Goal: Task Accomplishment & Management: Complete application form

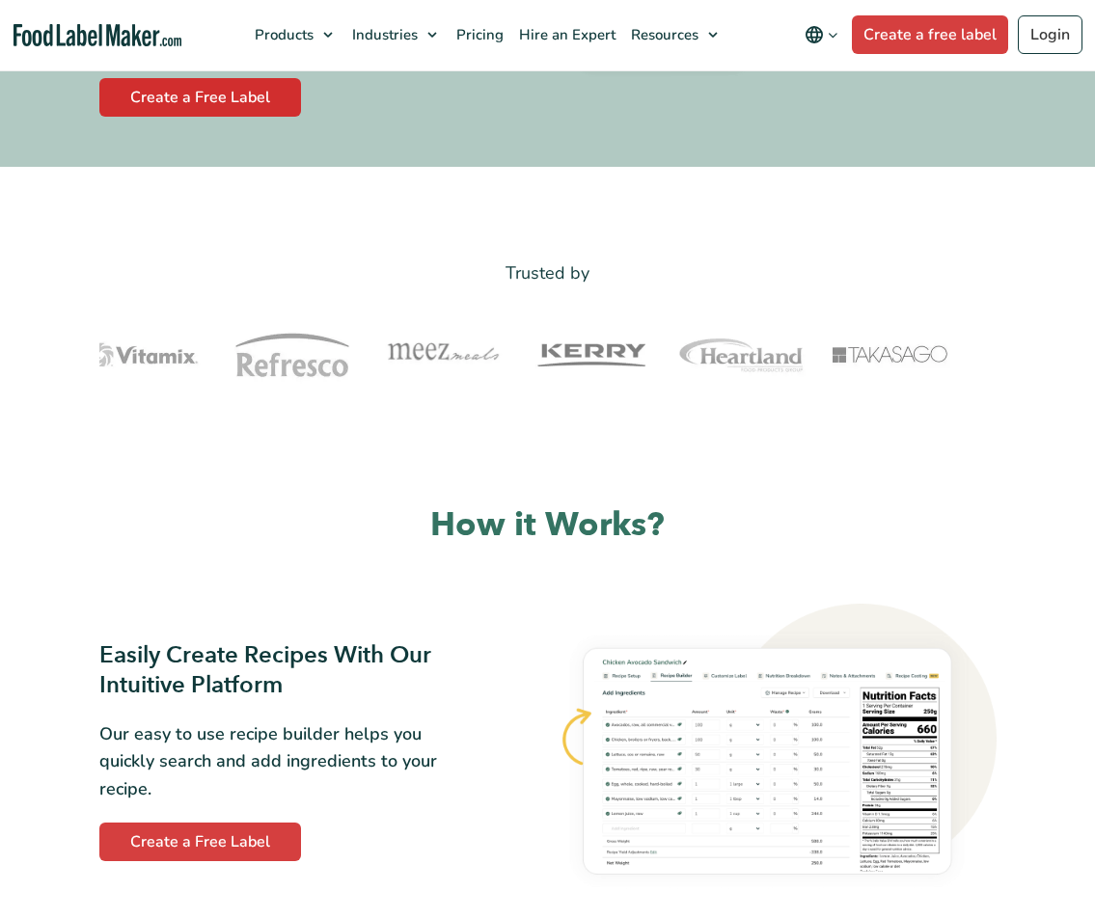
scroll to position [515, 0]
click at [277, 87] on link "Create a Free Label" at bounding box center [200, 97] width 202 height 39
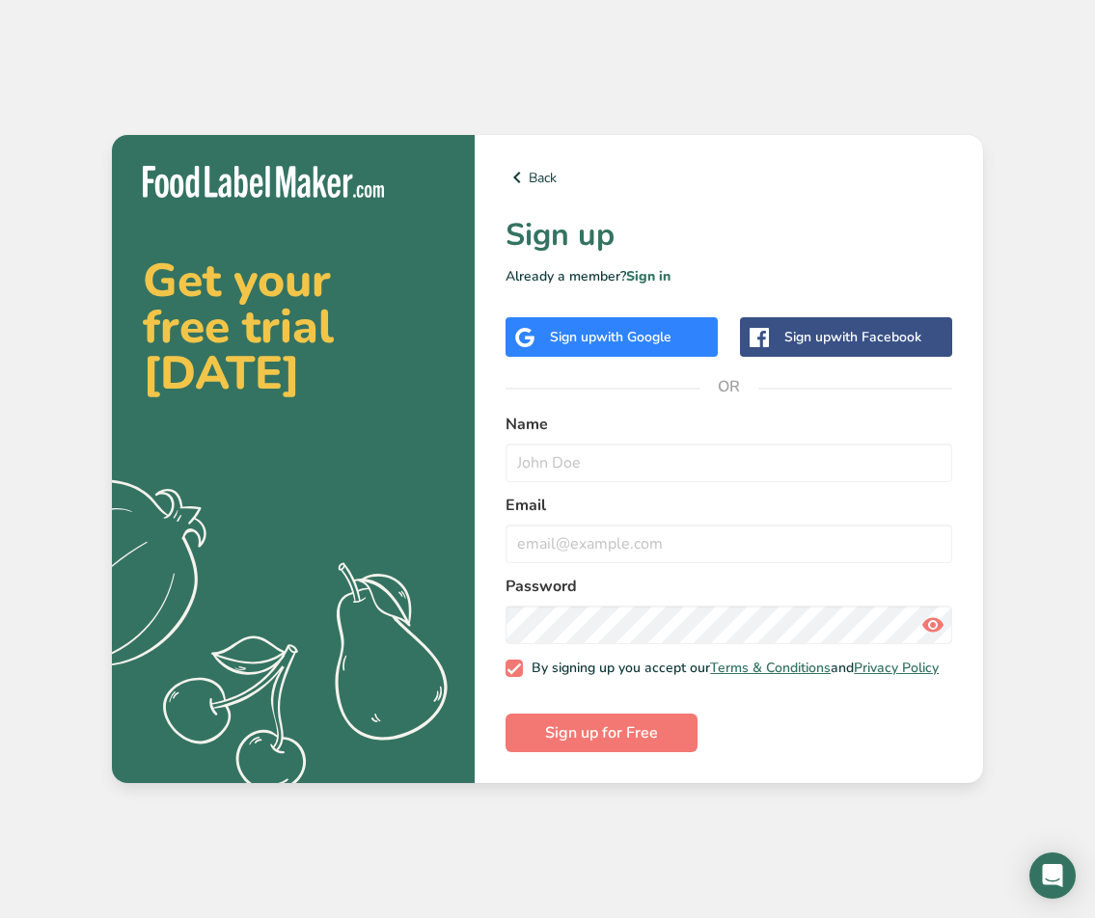
click at [716, 335] on div "Sign up with Google" at bounding box center [611, 337] width 212 height 40
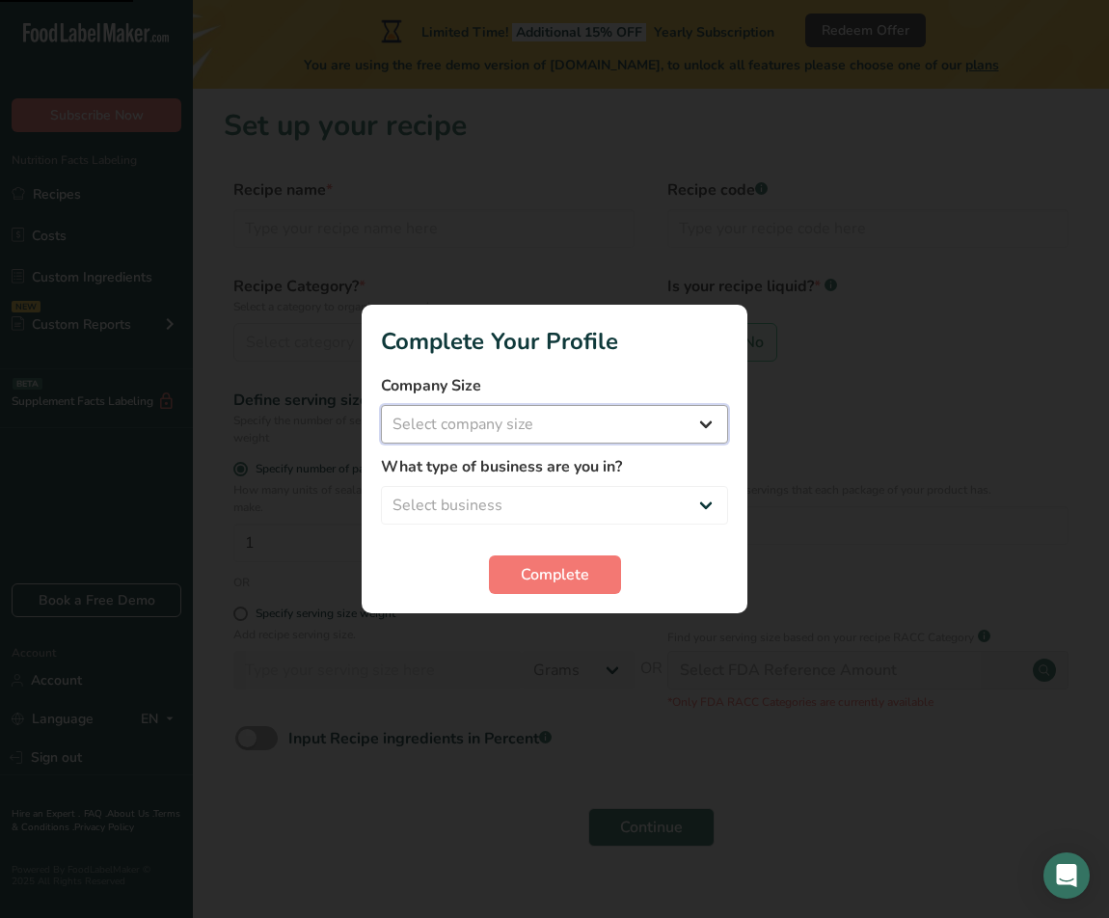
click at [614, 421] on select "Select company size Fewer than 10 Employees 10 to 50 Employees 51 to 500 Employ…" at bounding box center [554, 424] width 347 height 39
select select "1"
click at [381, 405] on select "Select company size Fewer than 10 Employees 10 to 50 Employees 51 to 500 Employ…" at bounding box center [554, 424] width 347 height 39
click at [629, 502] on select "Select business Packaged Food Manufacturer Restaurant & Cafe Bakery Meal Plans …" at bounding box center [554, 505] width 347 height 39
select select "3"
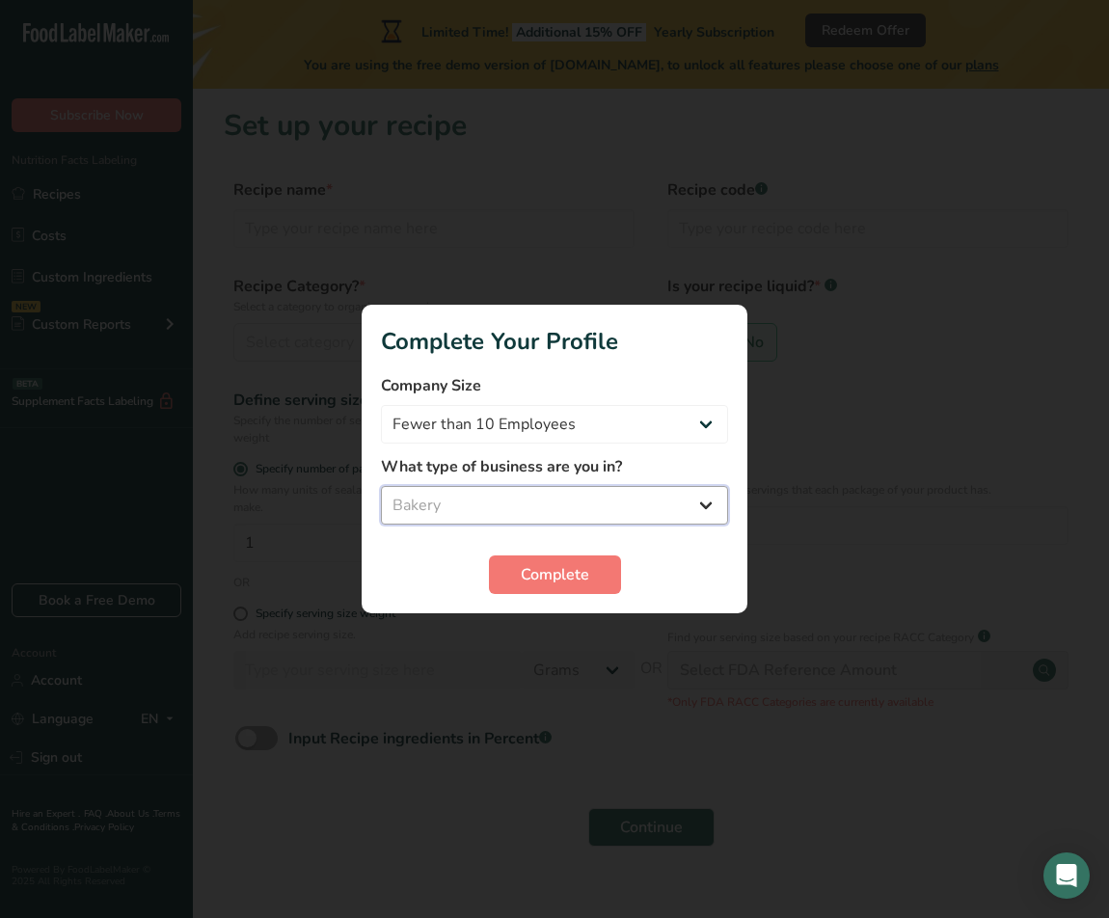
click at [381, 486] on select "Select business Packaged Food Manufacturer Restaurant & Cafe Bakery Meal Plans …" at bounding box center [554, 505] width 347 height 39
click at [601, 499] on select "Packaged Food Manufacturer Restaurant & Cafe Bakery Meal Plans & Catering Compa…" at bounding box center [554, 505] width 347 height 39
click at [565, 585] on span "Complete" at bounding box center [555, 574] width 68 height 23
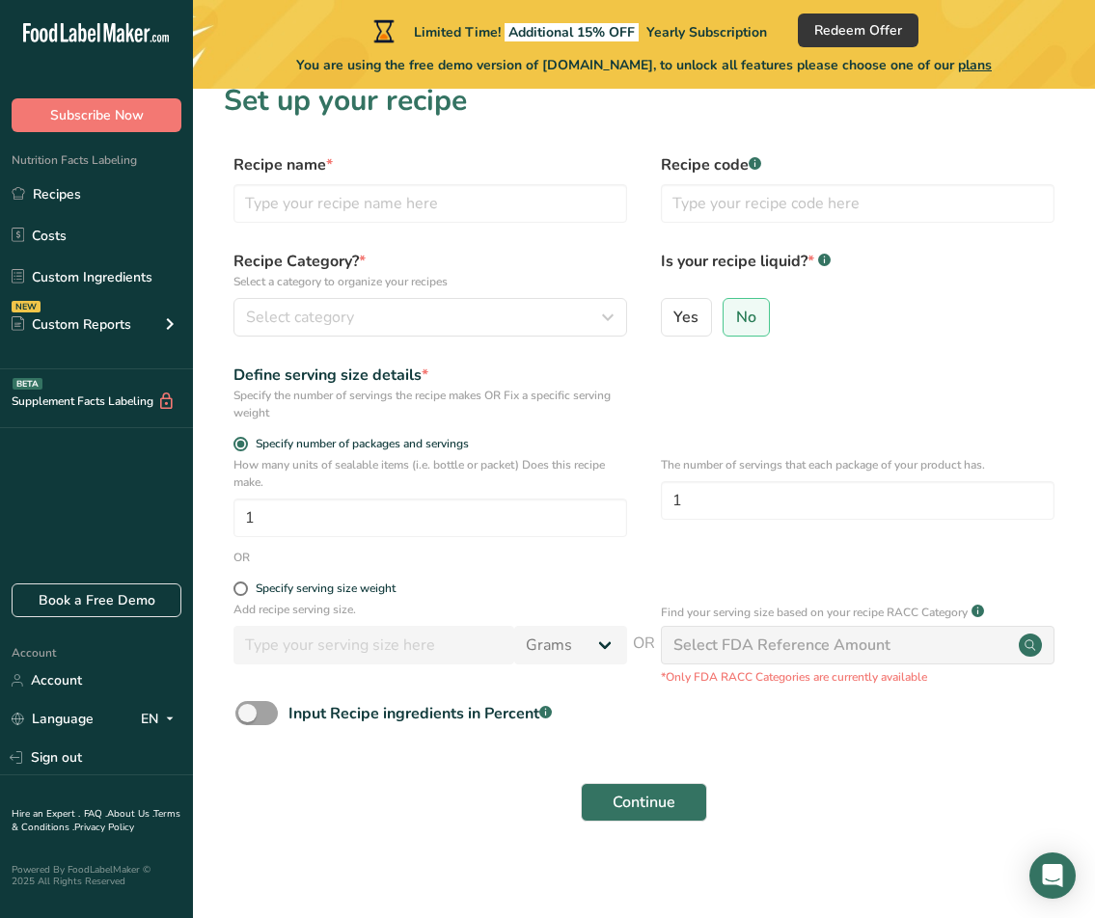
scroll to position [33, 0]
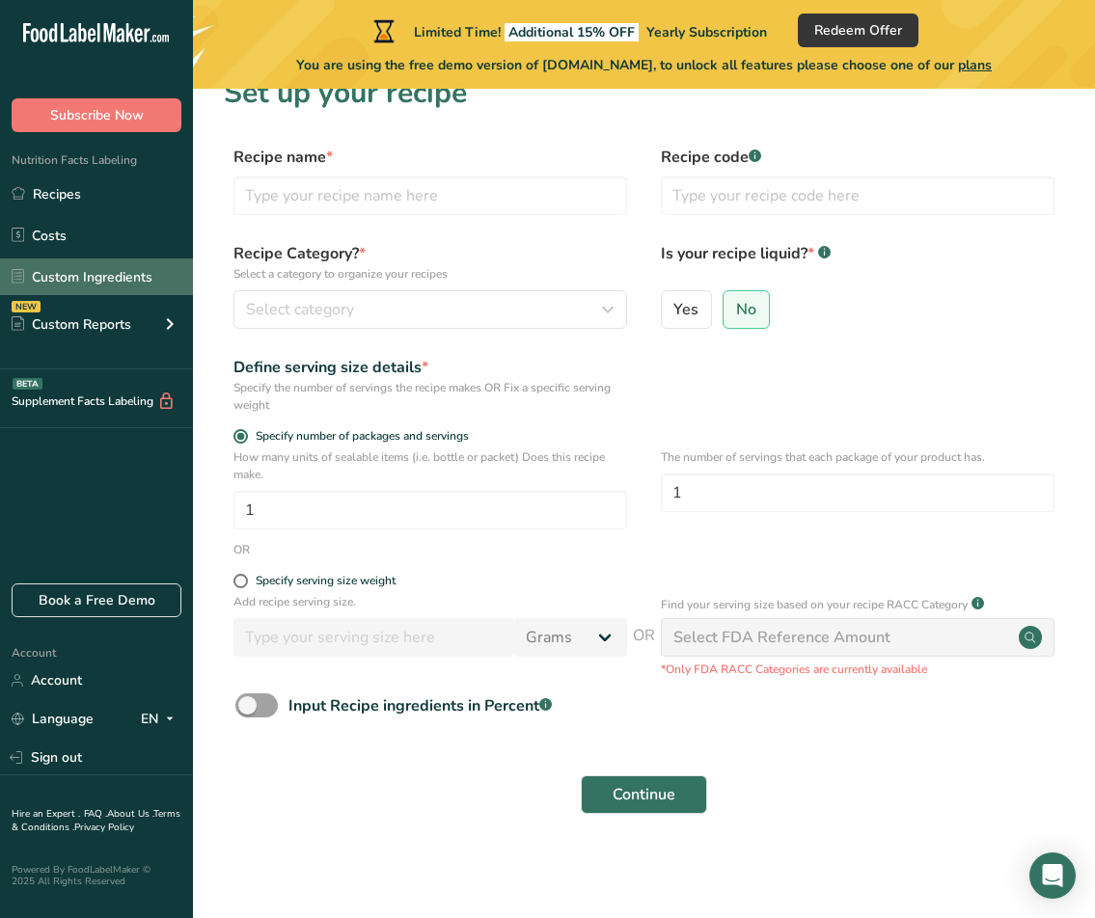
click at [158, 278] on link "Custom Ingredients" at bounding box center [96, 276] width 193 height 37
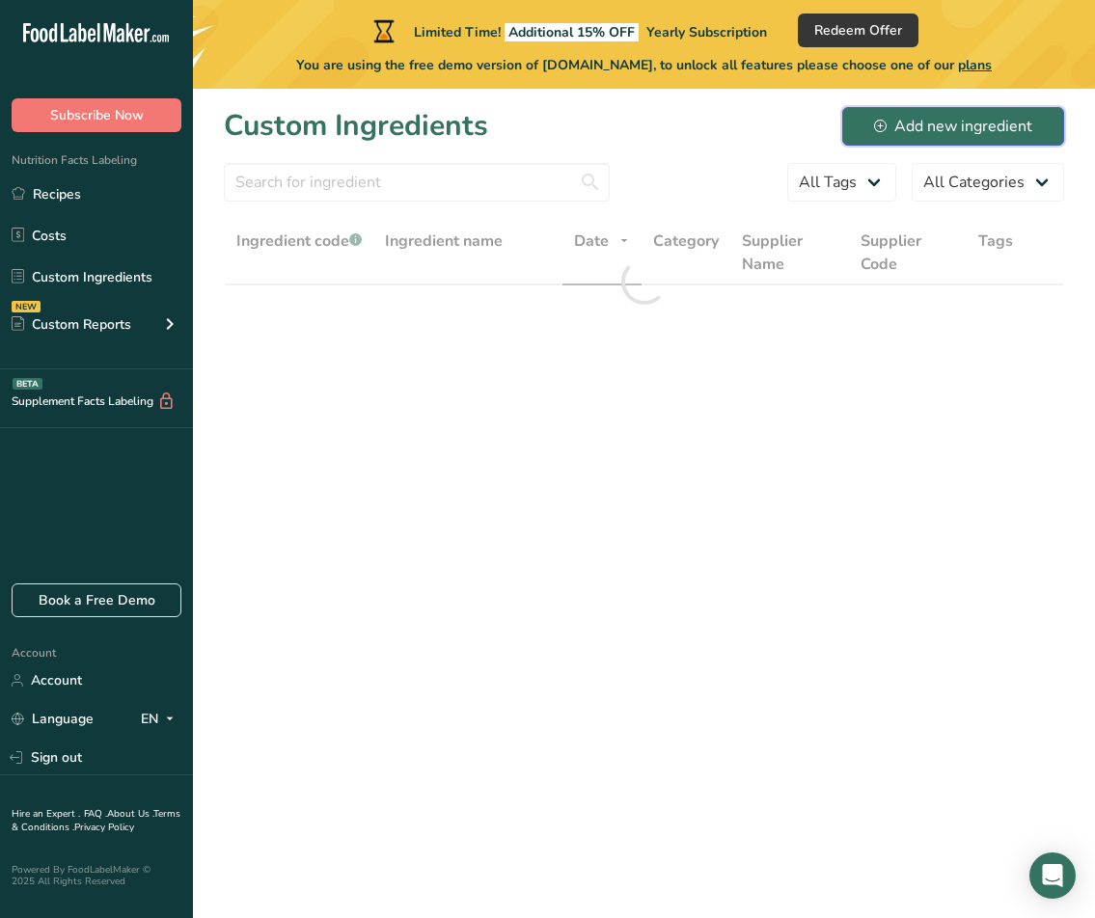
click at [960, 139] on button "Add new ingredient" at bounding box center [953, 126] width 222 height 39
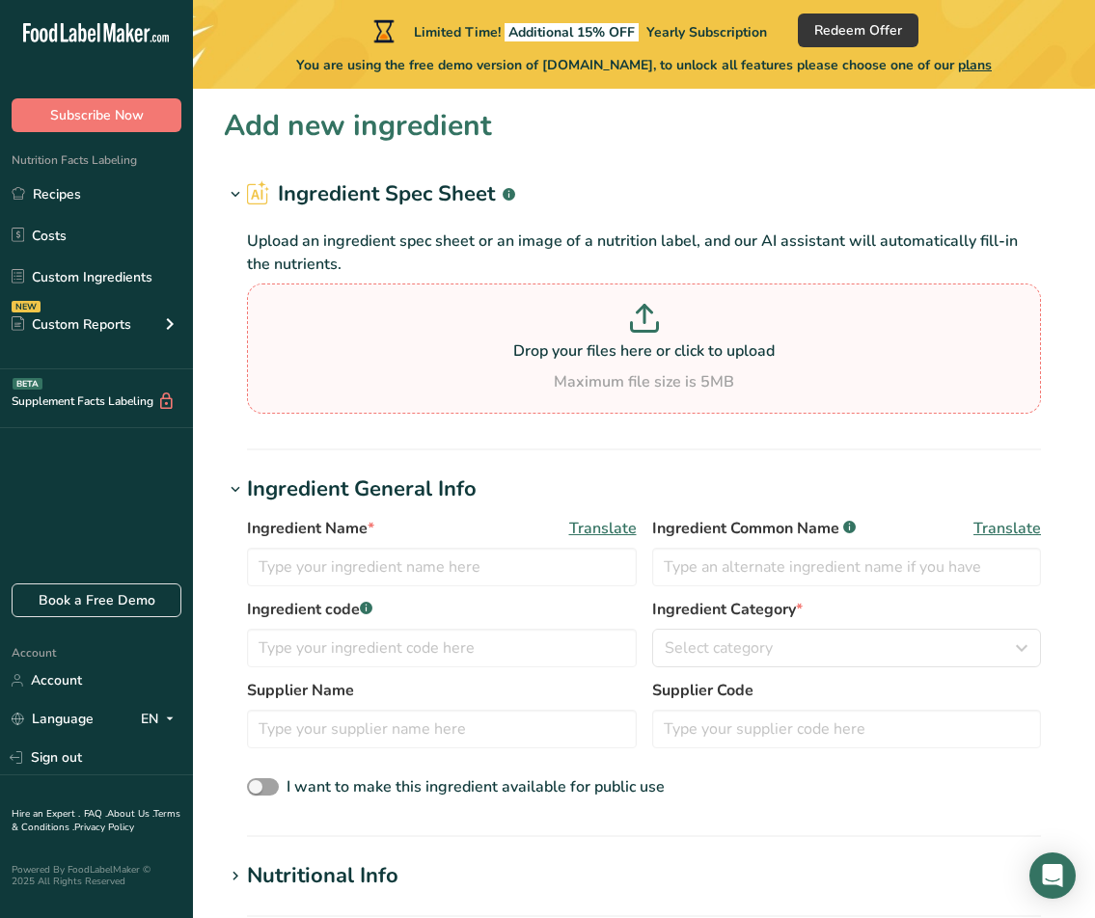
click at [794, 352] on p "Drop your files here or click to upload" at bounding box center [644, 350] width 784 height 23
click at [794, 352] on input "Drop your files here or click to upload Maximum file size is 5MB" at bounding box center [644, 349] width 794 height 130
type input "C:\fakepath\WhatsApp Image 2025-09-18 at 10.09.31.jpeg"
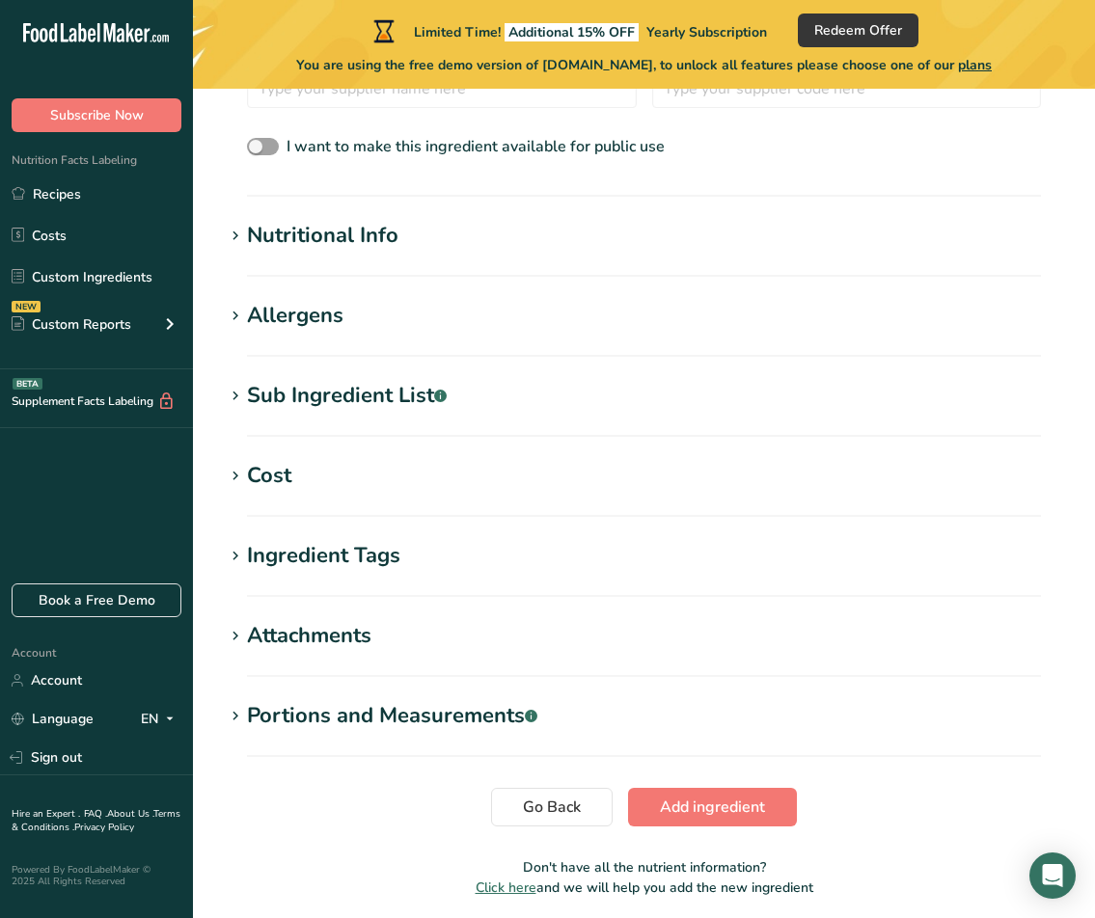
scroll to position [619, 0]
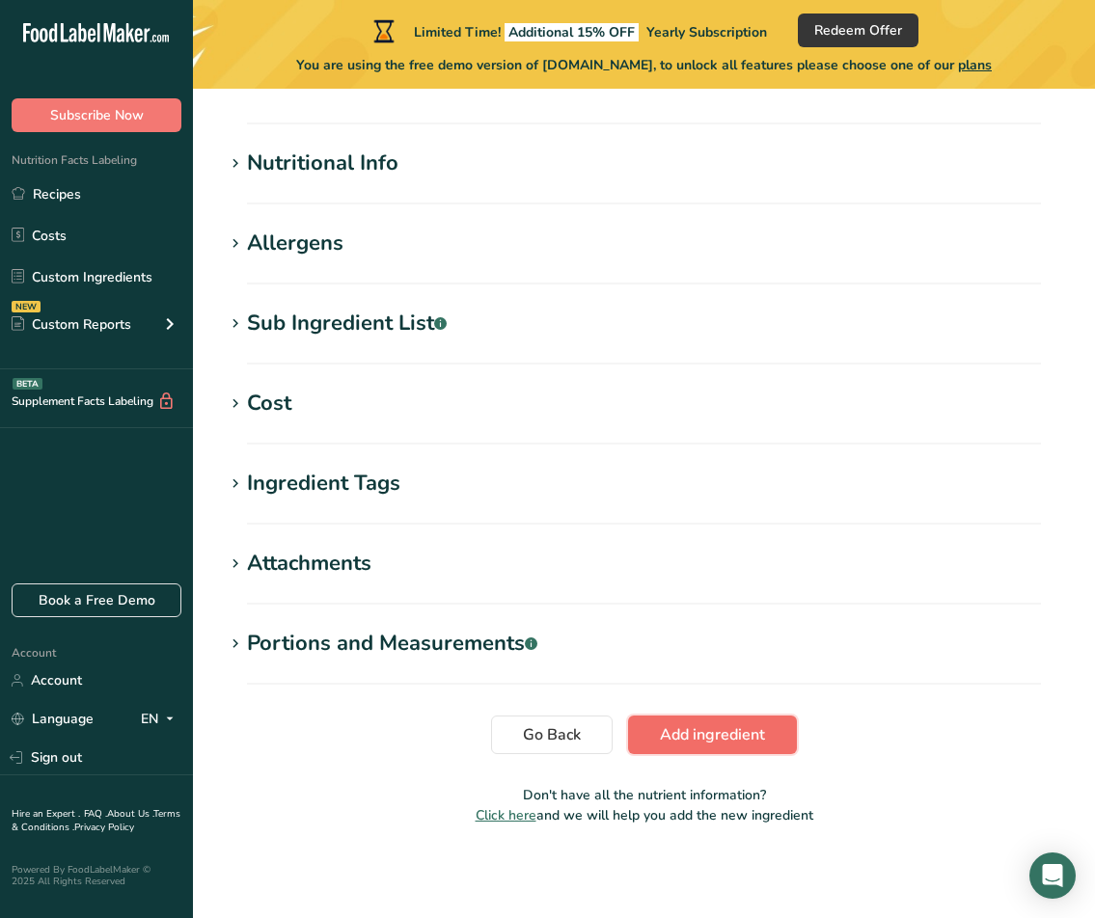
click at [733, 723] on span "Add ingredient" at bounding box center [712, 734] width 105 height 23
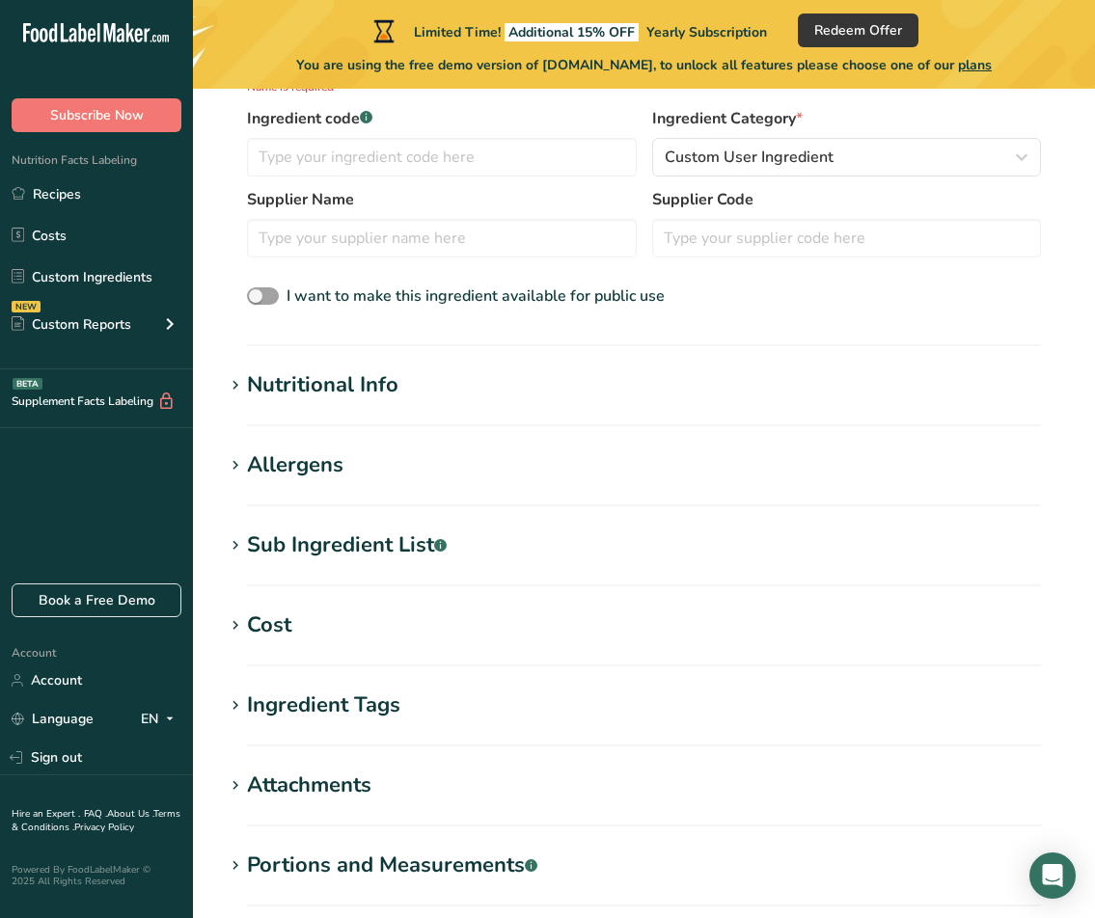
scroll to position [91, 0]
